Goal: Find specific page/section: Find specific page/section

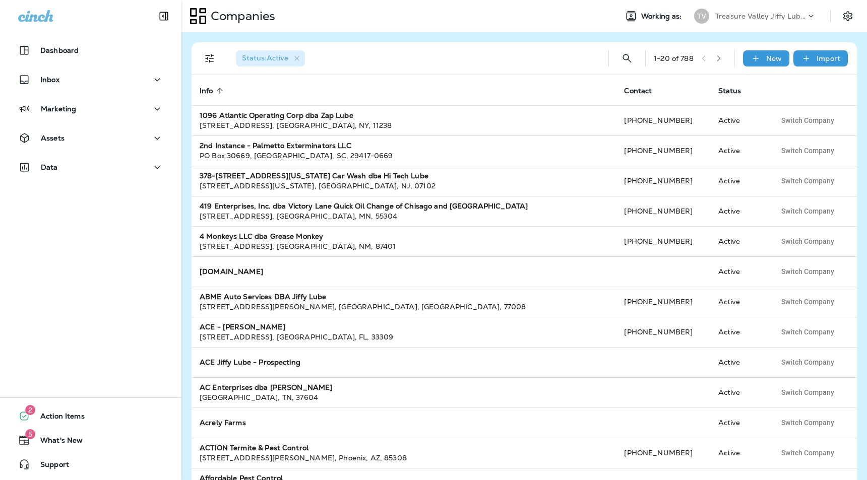
click at [777, 20] on p "Treasure Valley Jiffy Lube Group" at bounding box center [760, 16] width 91 height 8
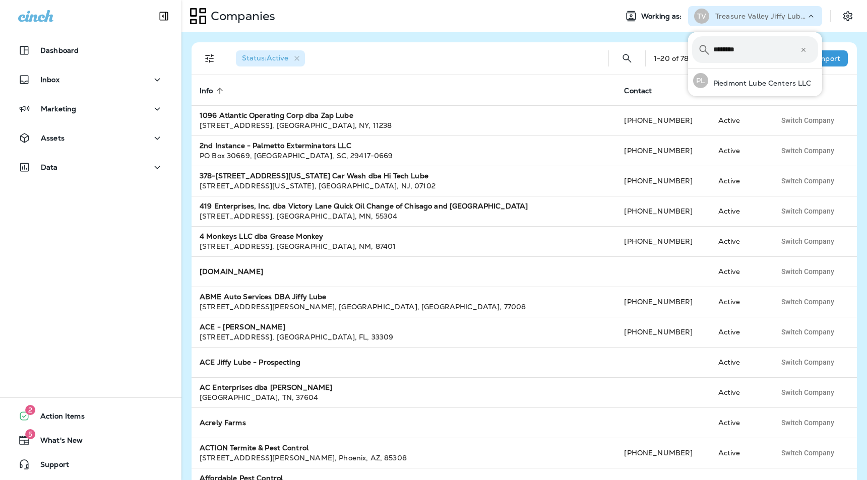
type input "********"
click at [688, 69] on button "PL Piedmont Lube Centers LLC" at bounding box center [755, 80] width 134 height 23
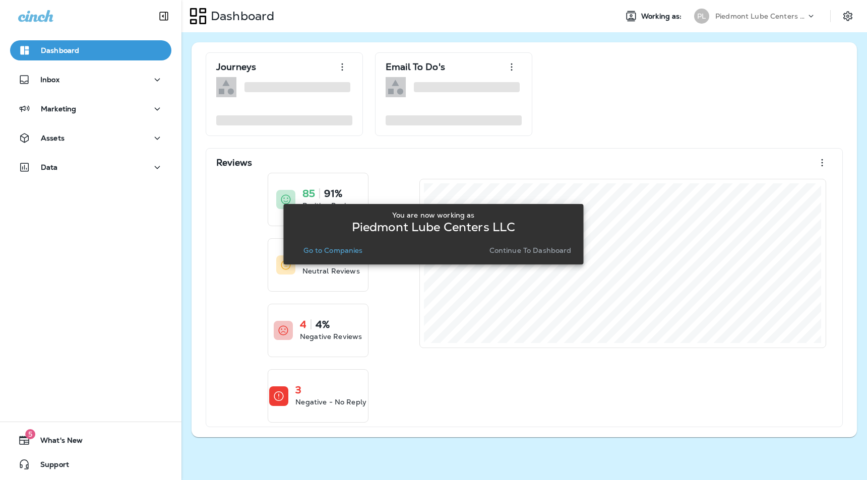
click at [534, 251] on p "Continue to Dashboard" at bounding box center [530, 250] width 82 height 8
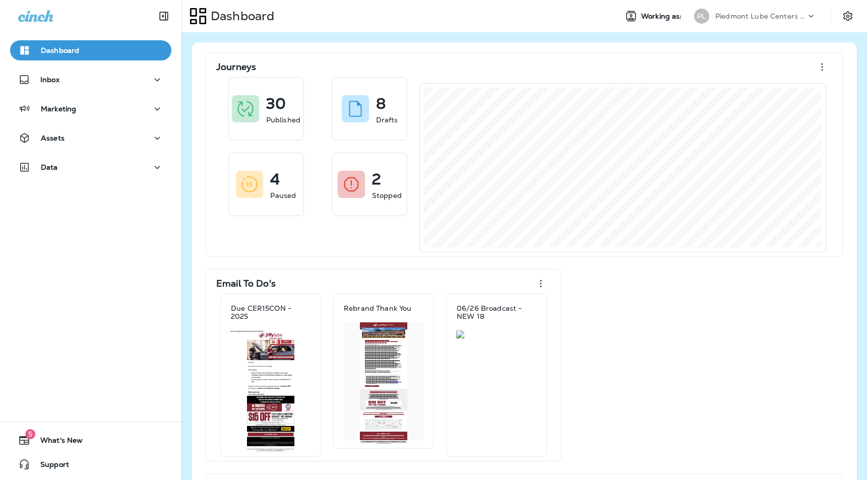
click at [68, 148] on div "Assets" at bounding box center [90, 140] width 181 height 25
click at [72, 137] on div "Assets" at bounding box center [90, 138] width 145 height 13
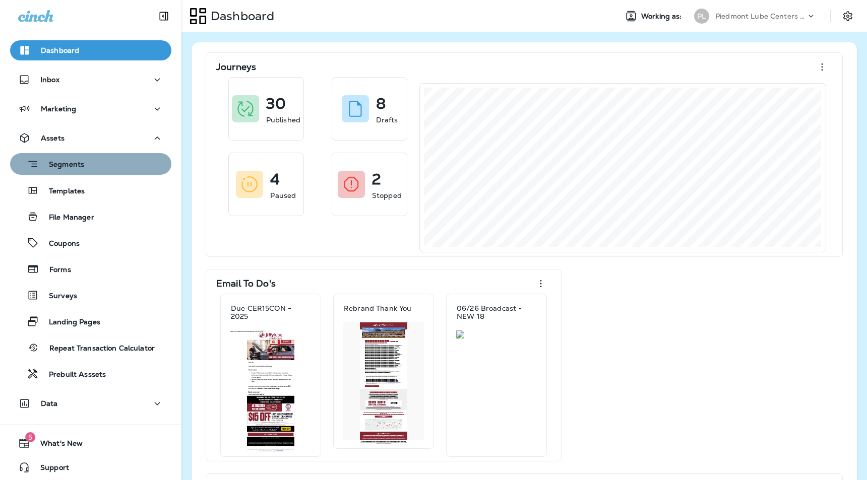
click at [76, 163] on p "Segments" at bounding box center [61, 165] width 45 height 10
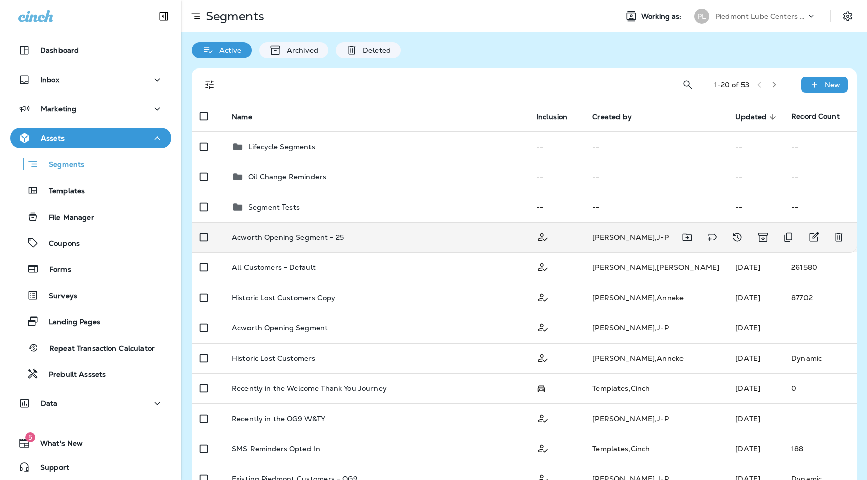
click at [331, 236] on p "Acworth Opening Segment - 25" at bounding box center [288, 237] width 112 height 8
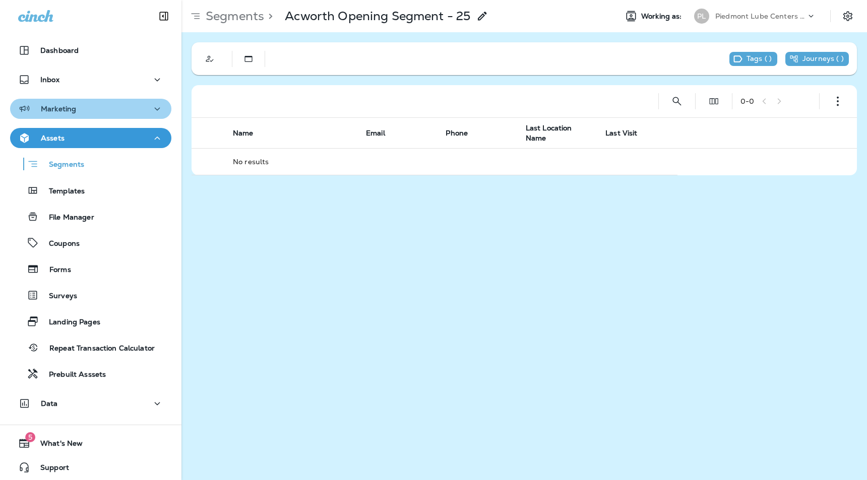
click at [60, 106] on p "Marketing" at bounding box center [58, 109] width 35 height 8
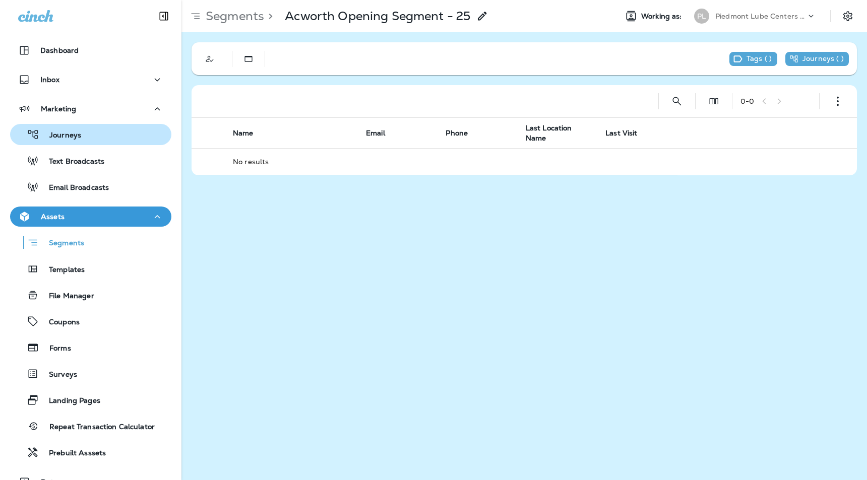
click at [63, 138] on p "Journeys" at bounding box center [60, 136] width 42 height 10
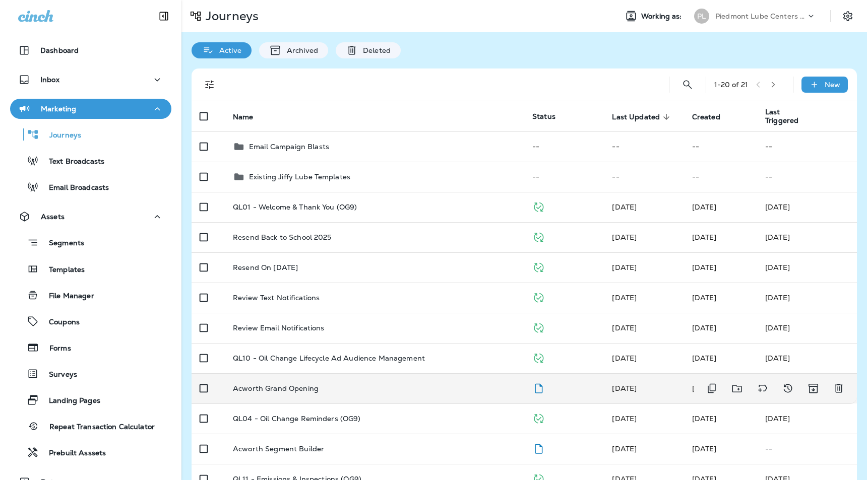
click at [283, 390] on p "Acworth Grand Opening" at bounding box center [276, 389] width 86 height 8
